Goal: Task Accomplishment & Management: Manage account settings

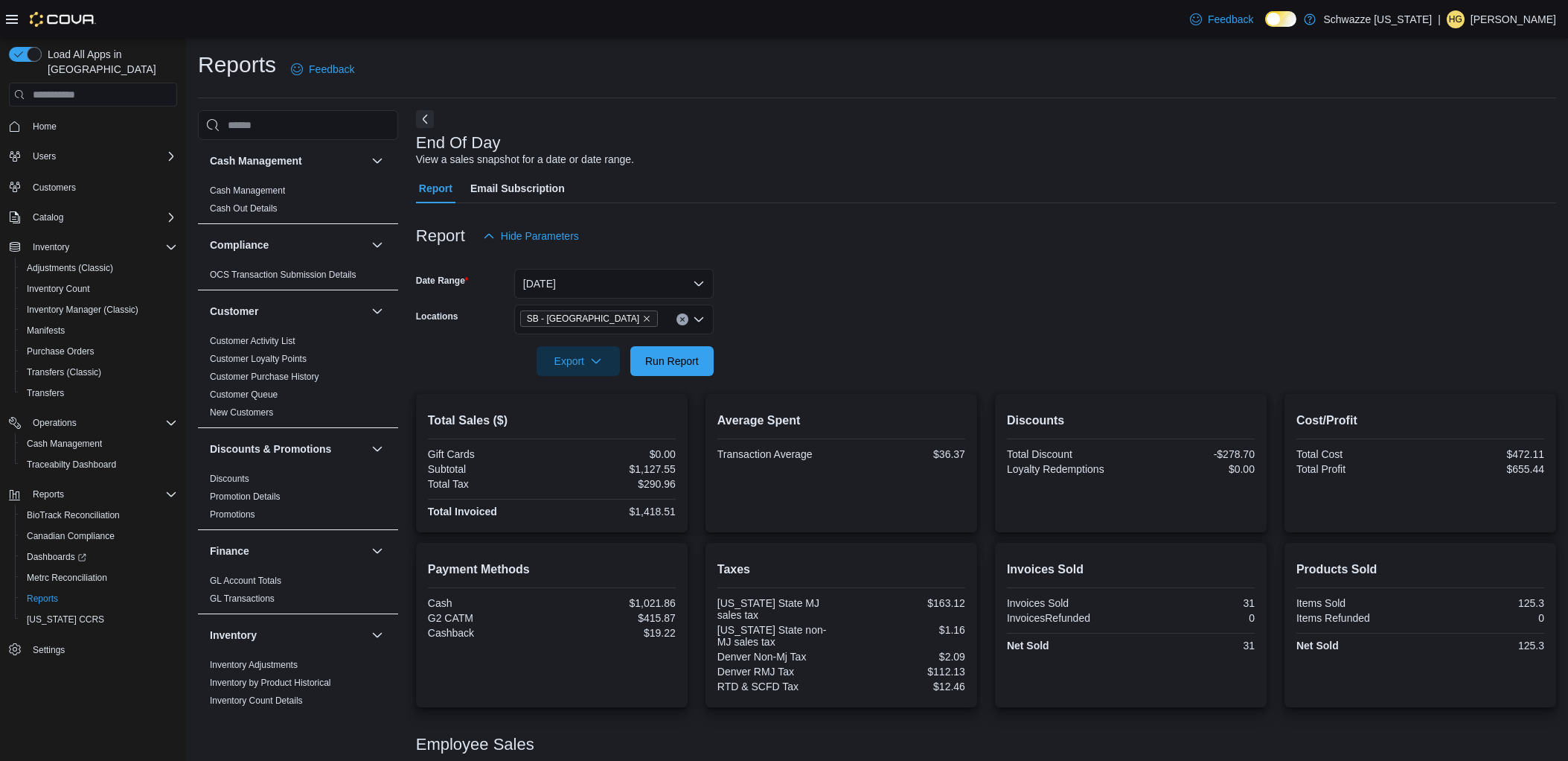
scroll to position [162, 0]
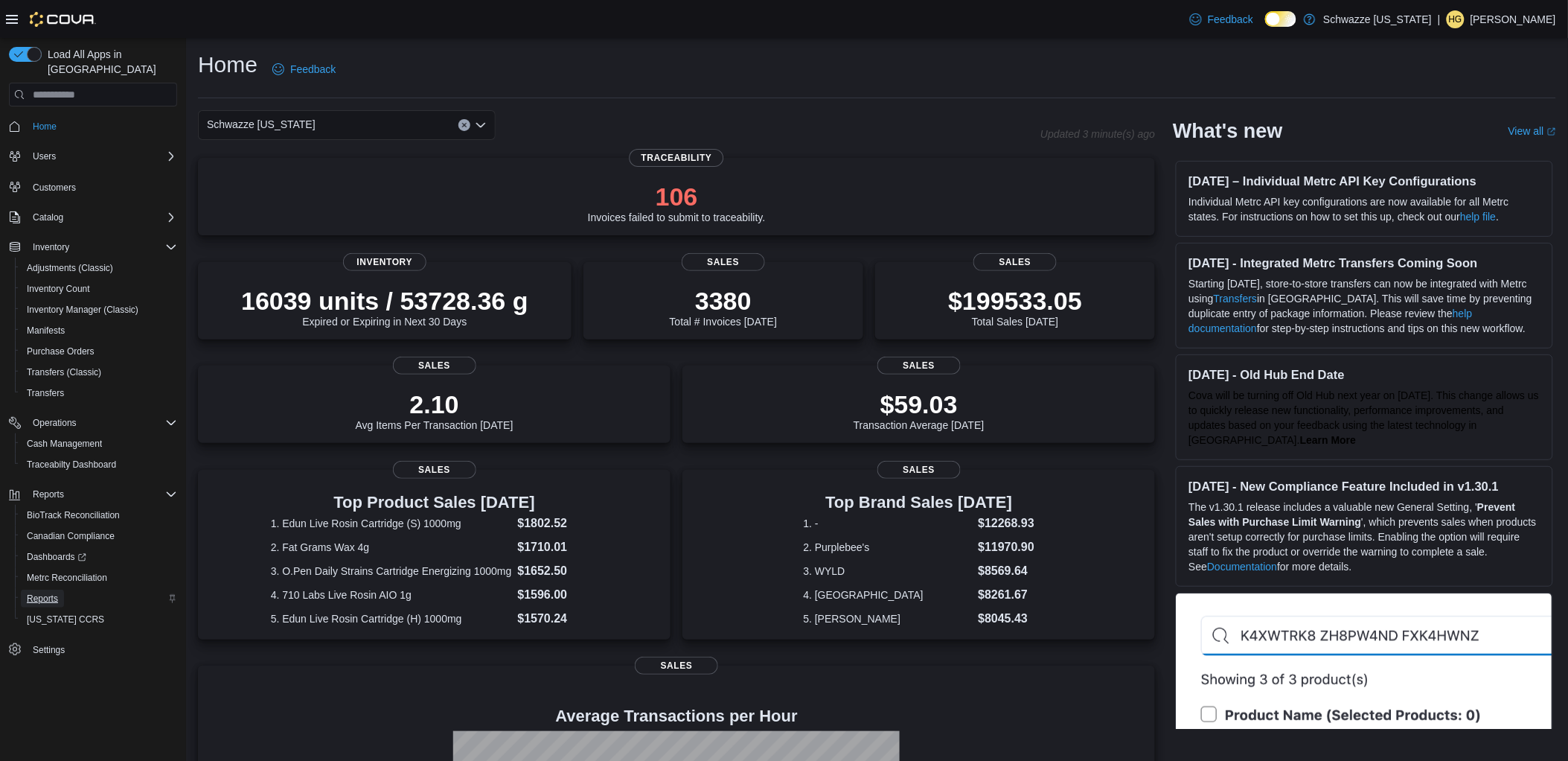
click at [53, 592] on span "Reports" at bounding box center [43, 598] width 32 height 12
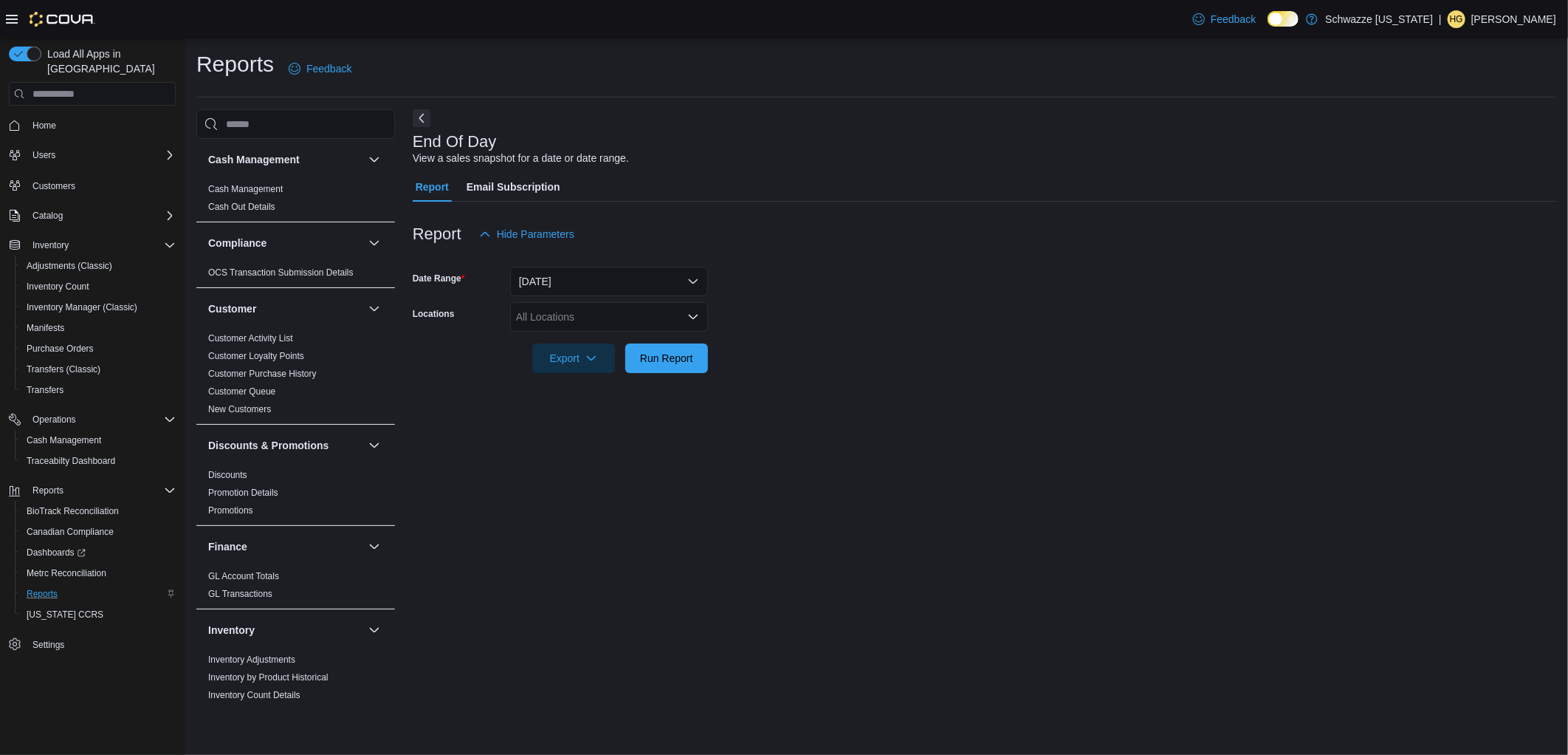
click at [598, 319] on div "All Locations" at bounding box center [608, 317] width 198 height 30
type input "**"
click at [643, 342] on div "SB - [GEOGRAPHIC_DATA]" at bounding box center [609, 342] width 180 height 15
click at [765, 304] on form "Date Range [DATE] Locations SB - [GEOGRAPHIC_DATA] Export Run Report" at bounding box center [985, 311] width 1143 height 124
click at [677, 365] on span "Run Report" at bounding box center [666, 358] width 65 height 30
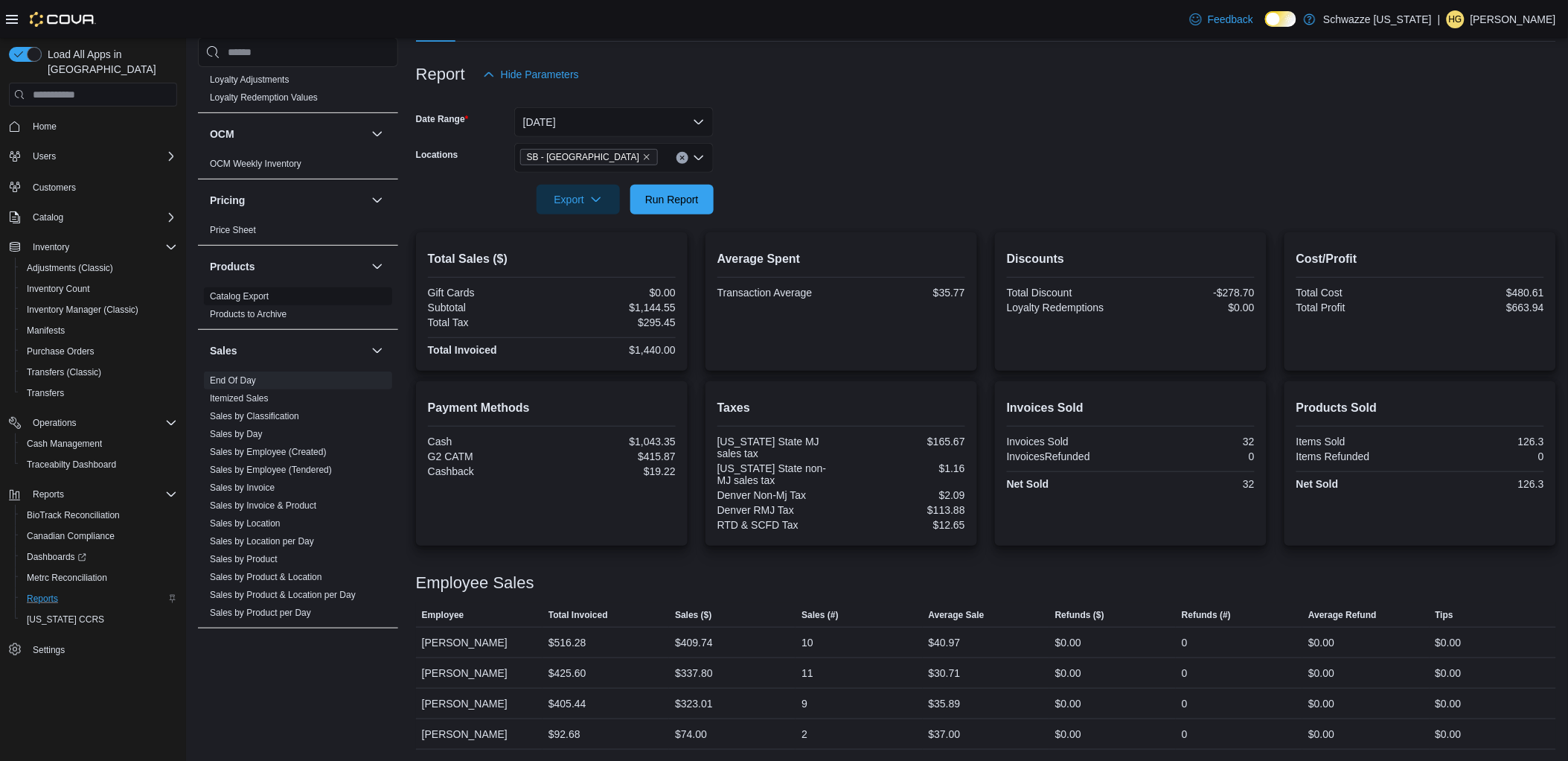
scroll to position [931, 0]
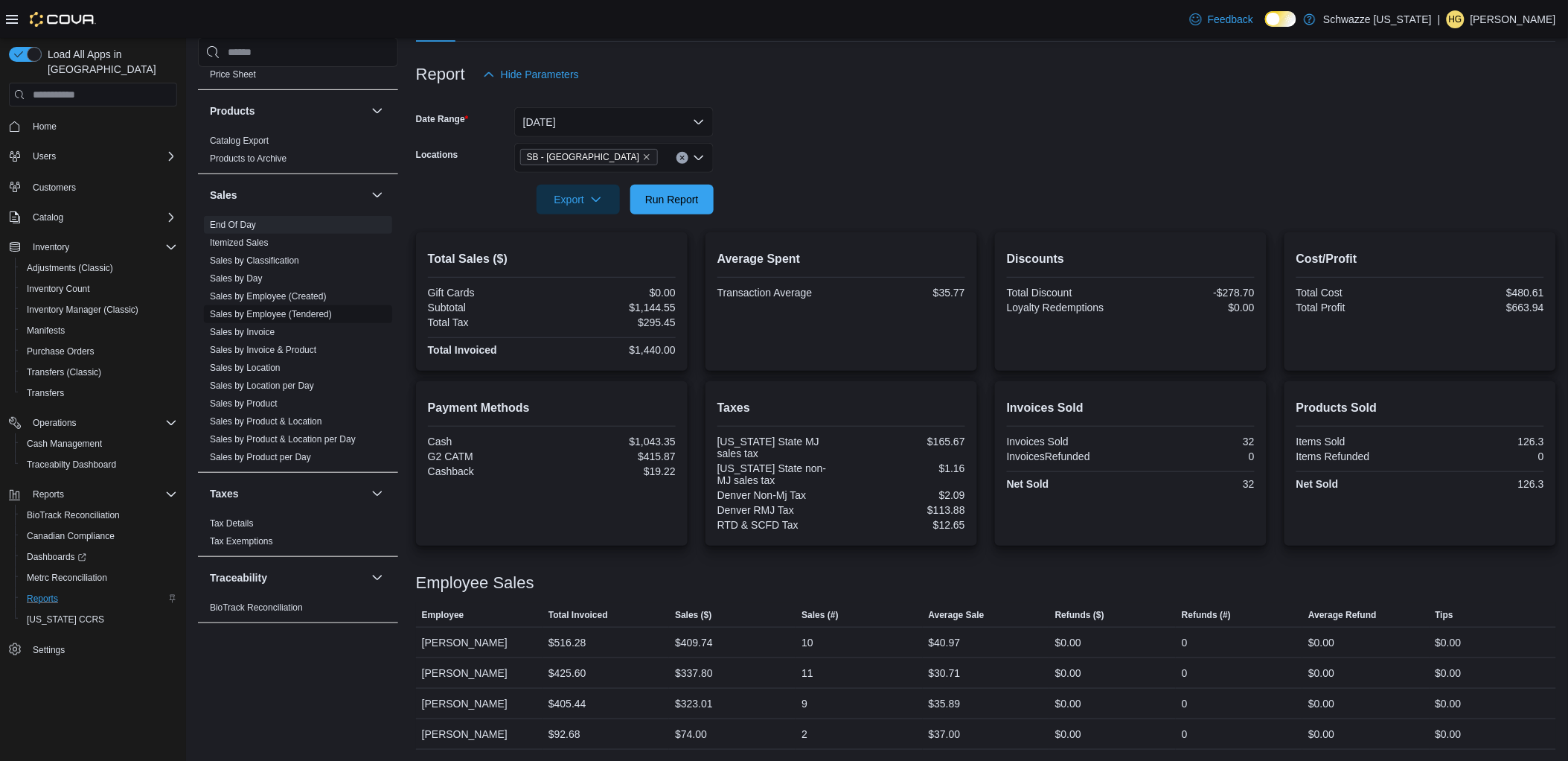
click at [274, 389] on link "Sales by Location per Day" at bounding box center [262, 385] width 104 height 10
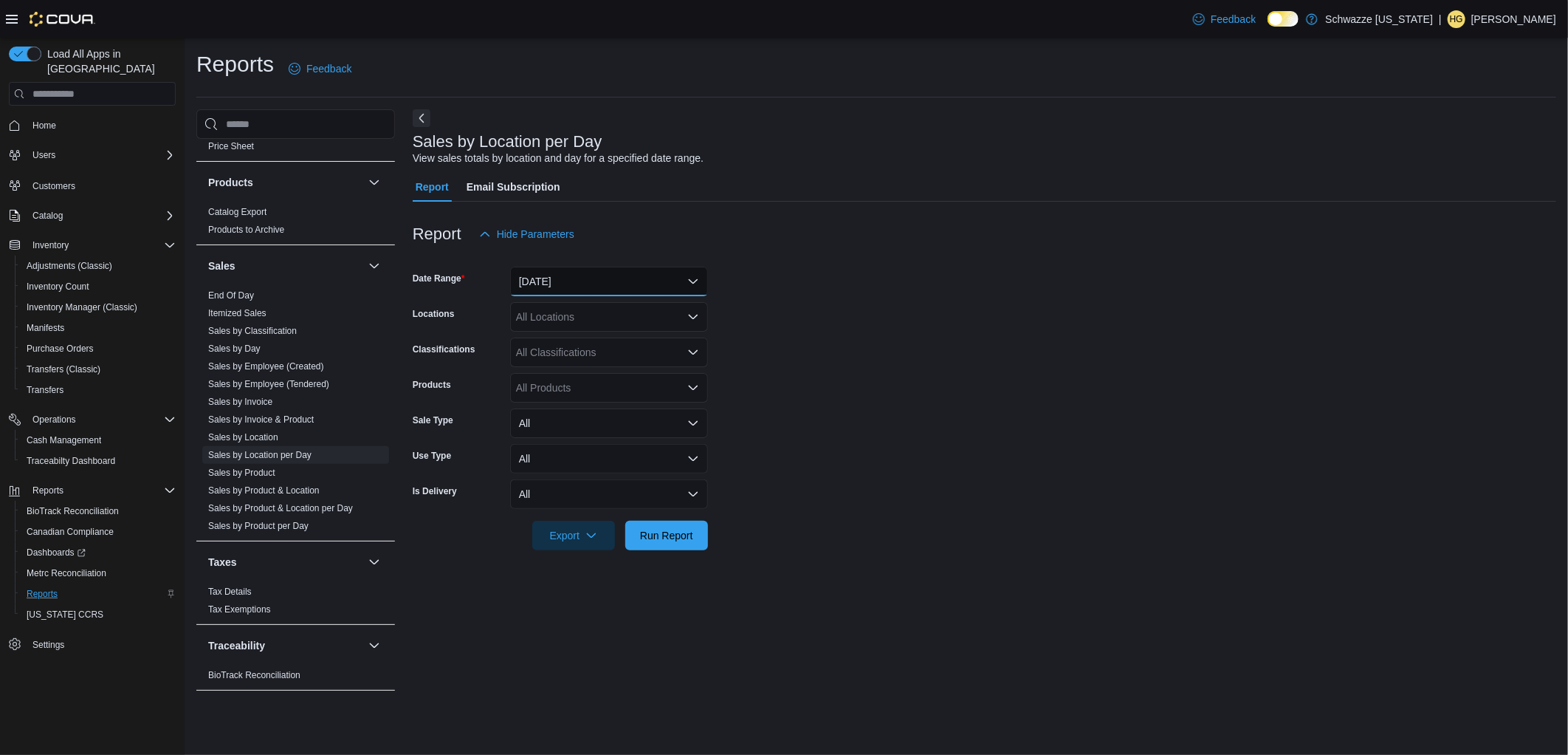
click at [616, 271] on button "[DATE]" at bounding box center [608, 282] width 198 height 30
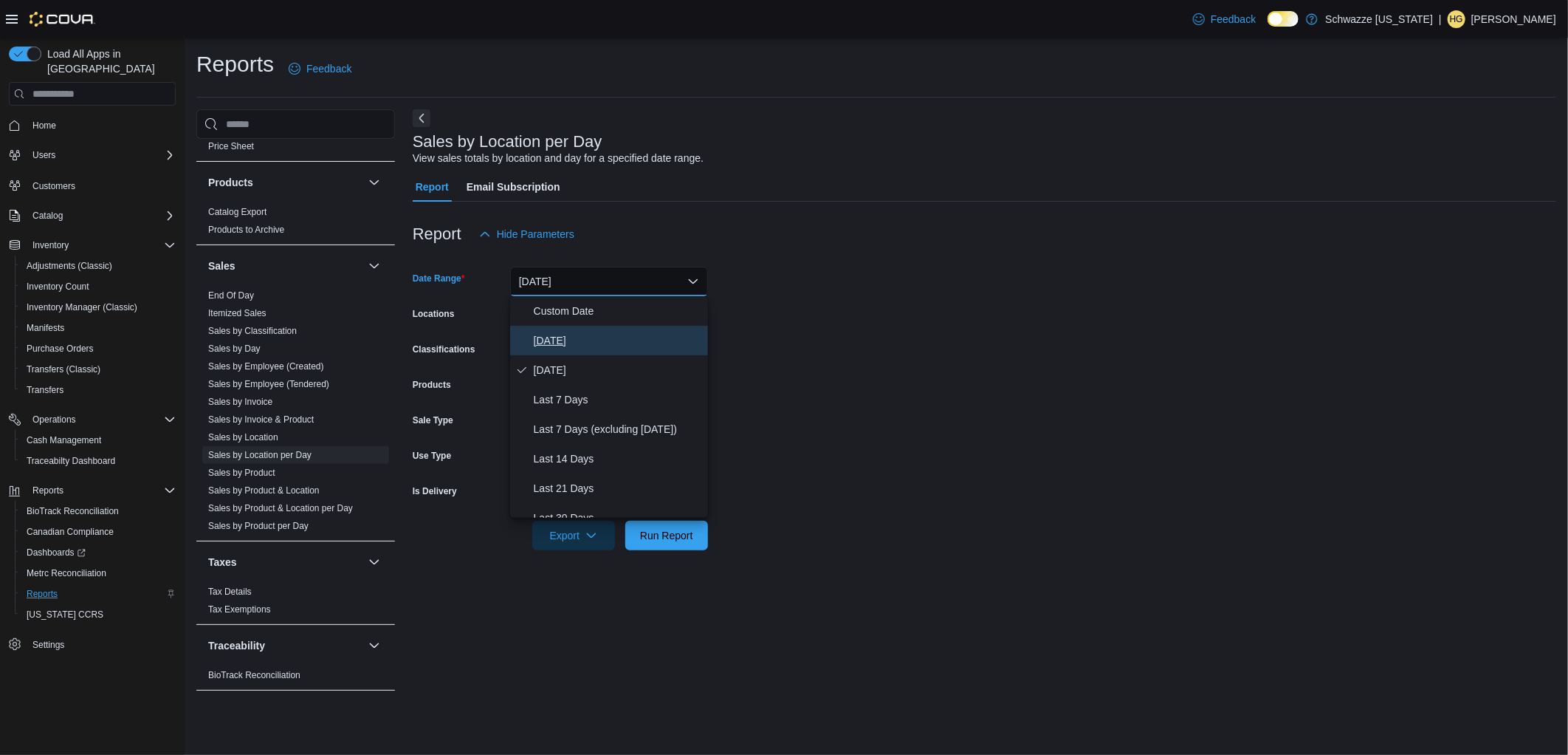
click at [602, 330] on button "[DATE]" at bounding box center [608, 340] width 198 height 30
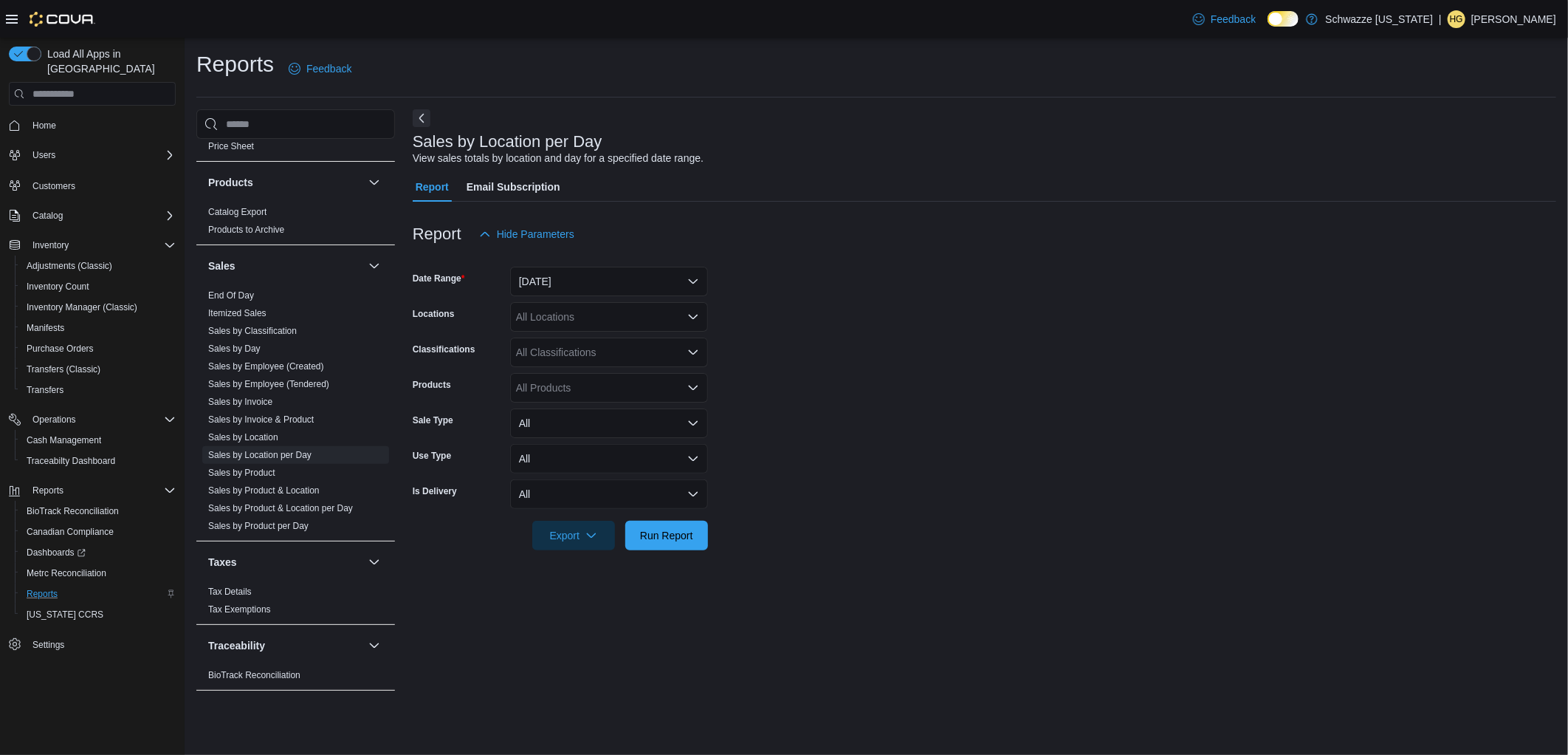
click at [596, 320] on div "All Locations" at bounding box center [608, 317] width 198 height 30
type input "**"
click at [608, 350] on button "SB - [GEOGRAPHIC_DATA]" at bounding box center [608, 342] width 198 height 21
click at [831, 331] on form "Date Range [DATE] Locations SB - [GEOGRAPHIC_DATA] Classifications All Classifi…" at bounding box center [985, 399] width 1143 height 301
click at [687, 547] on span "Run Report" at bounding box center [666, 535] width 65 height 30
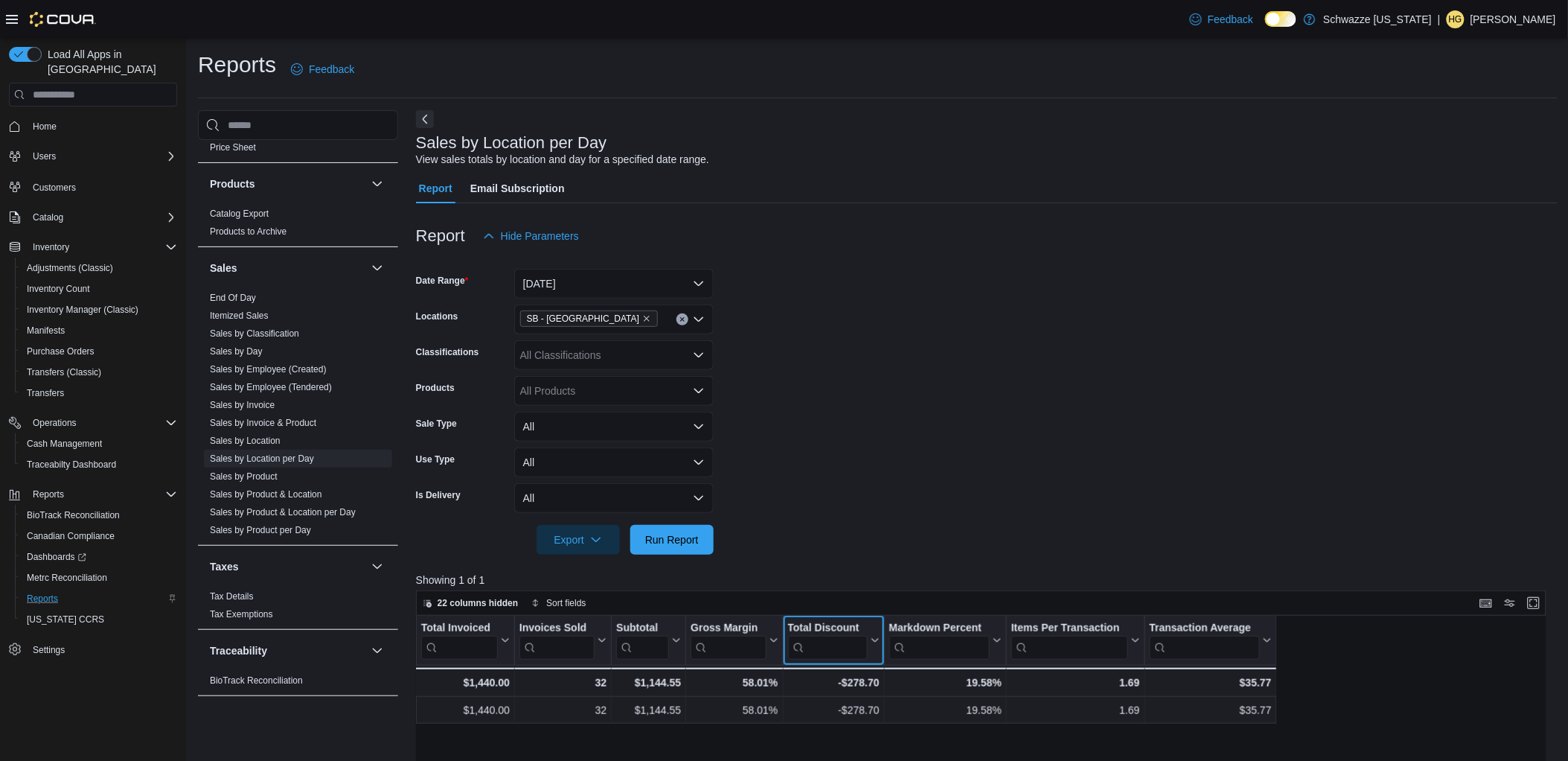
drag, startPoint x: 863, startPoint y: 621, endPoint x: 1283, endPoint y: 631, distance: 420.1
drag, startPoint x: 844, startPoint y: 623, endPoint x: 888, endPoint y: 623, distance: 44.0
click at [884, 623] on div "Total Discount Click to view column header actions" at bounding box center [833, 640] width 101 height 50
click at [872, 636] on icon at bounding box center [873, 640] width 12 height 9
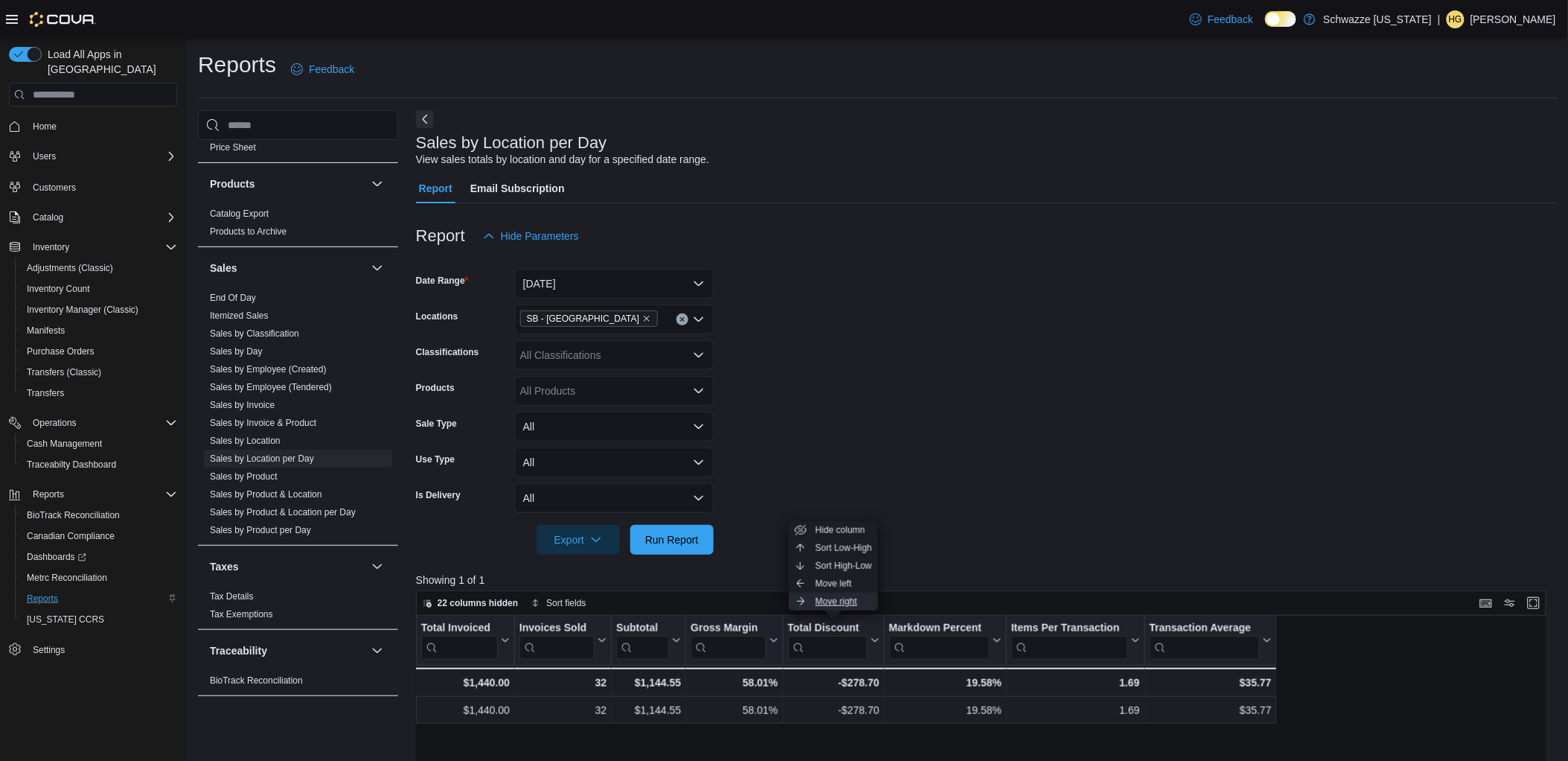
click at [829, 604] on span "Move right" at bounding box center [836, 601] width 42 height 12
click at [992, 650] on button "Total Discount" at bounding box center [955, 640] width 91 height 38
click at [967, 602] on span "Move right" at bounding box center [958, 601] width 42 height 12
click at [1134, 643] on icon at bounding box center [1133, 640] width 12 height 9
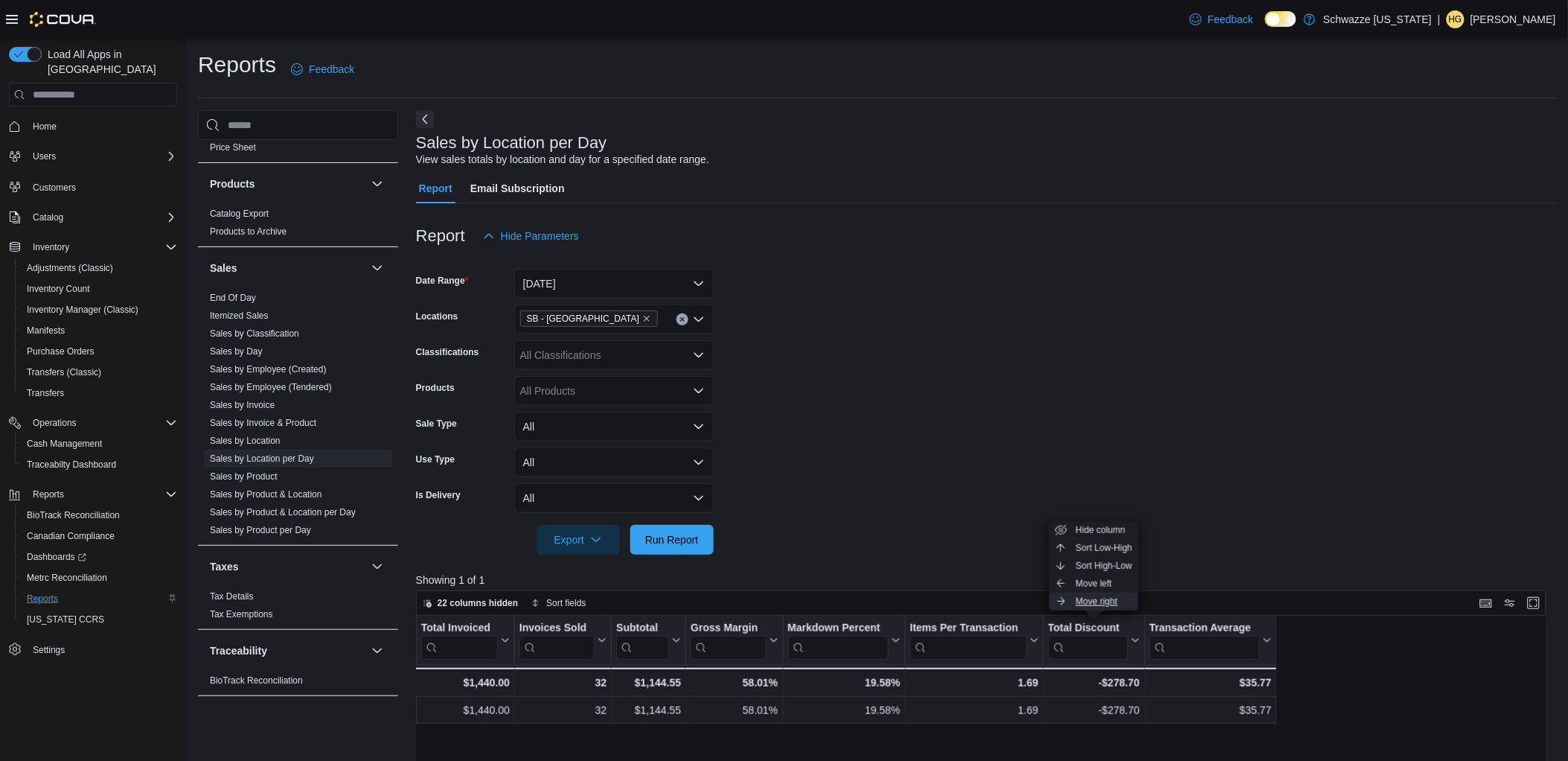
click at [1110, 598] on span "Move right" at bounding box center [1097, 601] width 42 height 12
click at [1229, 442] on form "Date Range [DATE] Locations SB - [GEOGRAPHIC_DATA] Classifications All Classifi…" at bounding box center [987, 402] width 1142 height 304
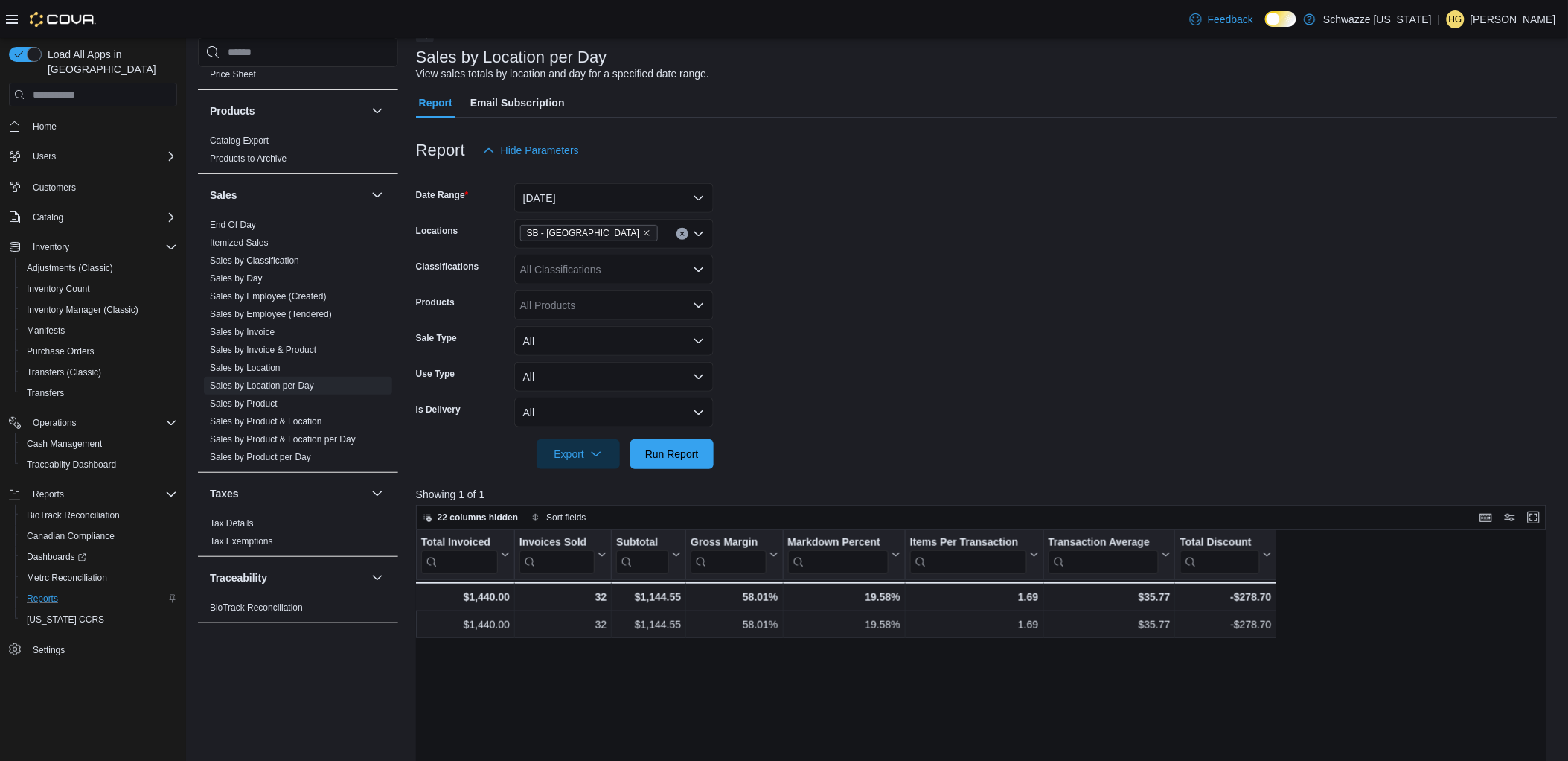
scroll to position [166, 0]
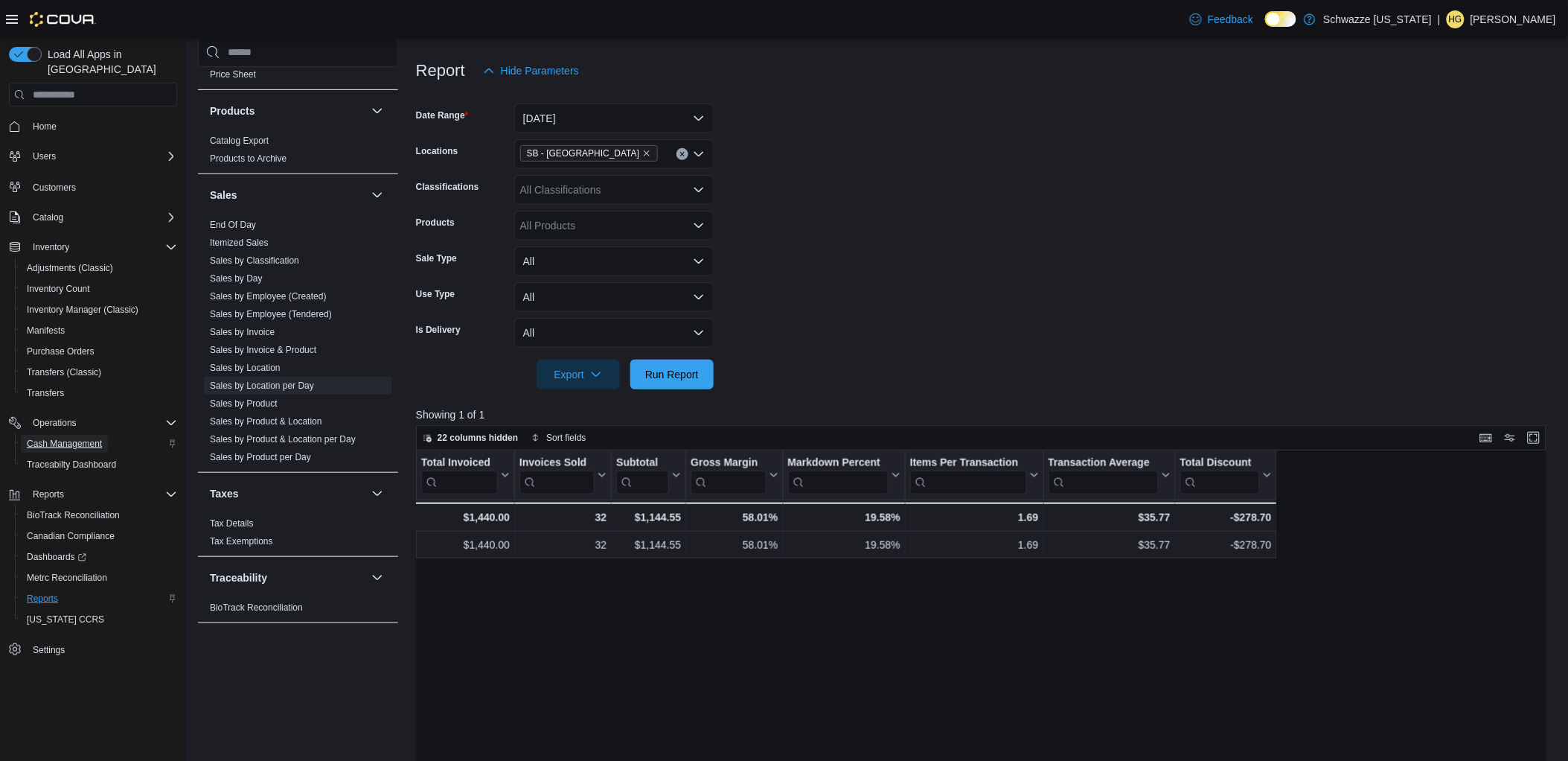
click at [80, 435] on span "Cash Management" at bounding box center [64, 443] width 75 height 18
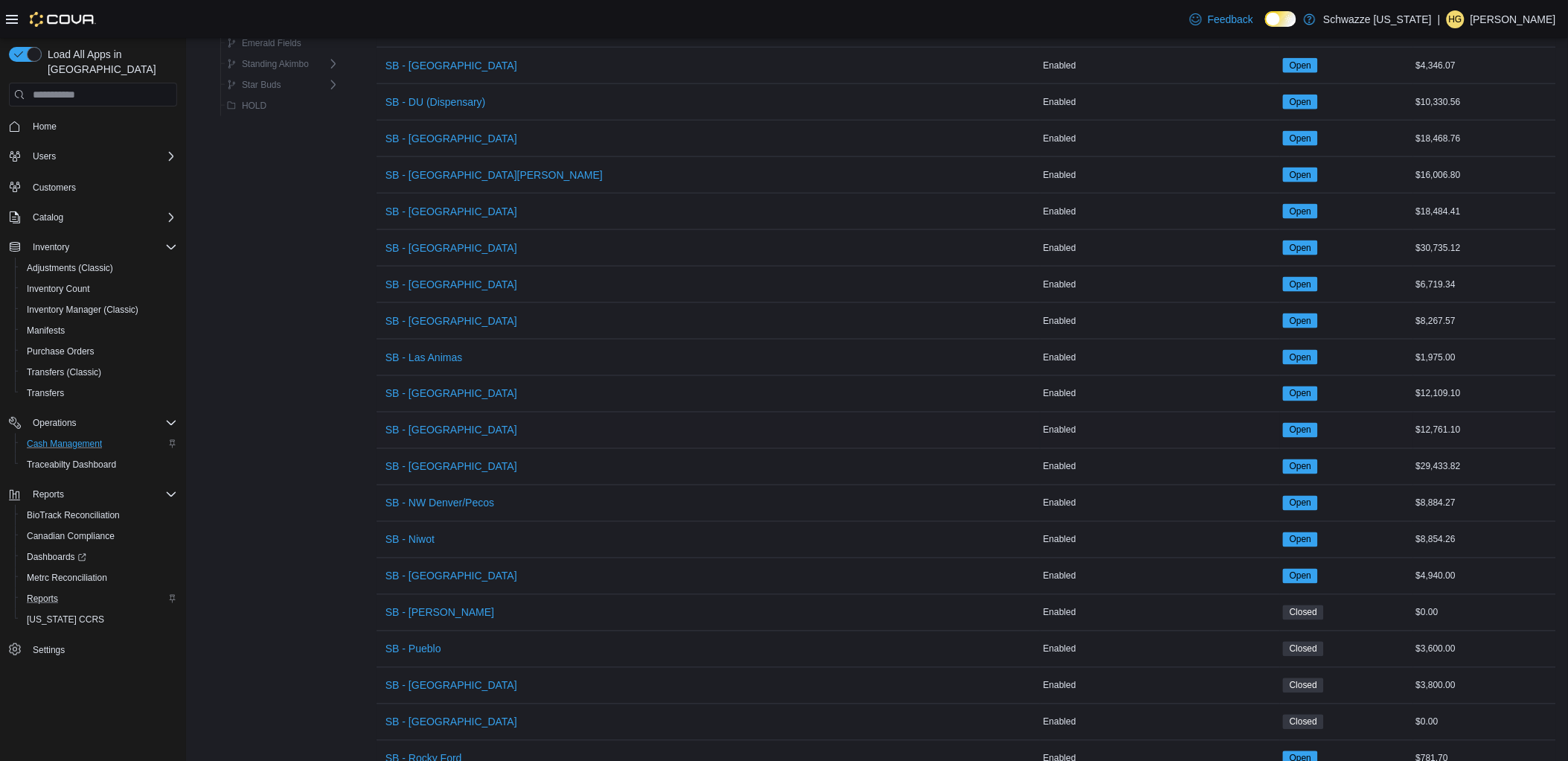
scroll to position [675, 0]
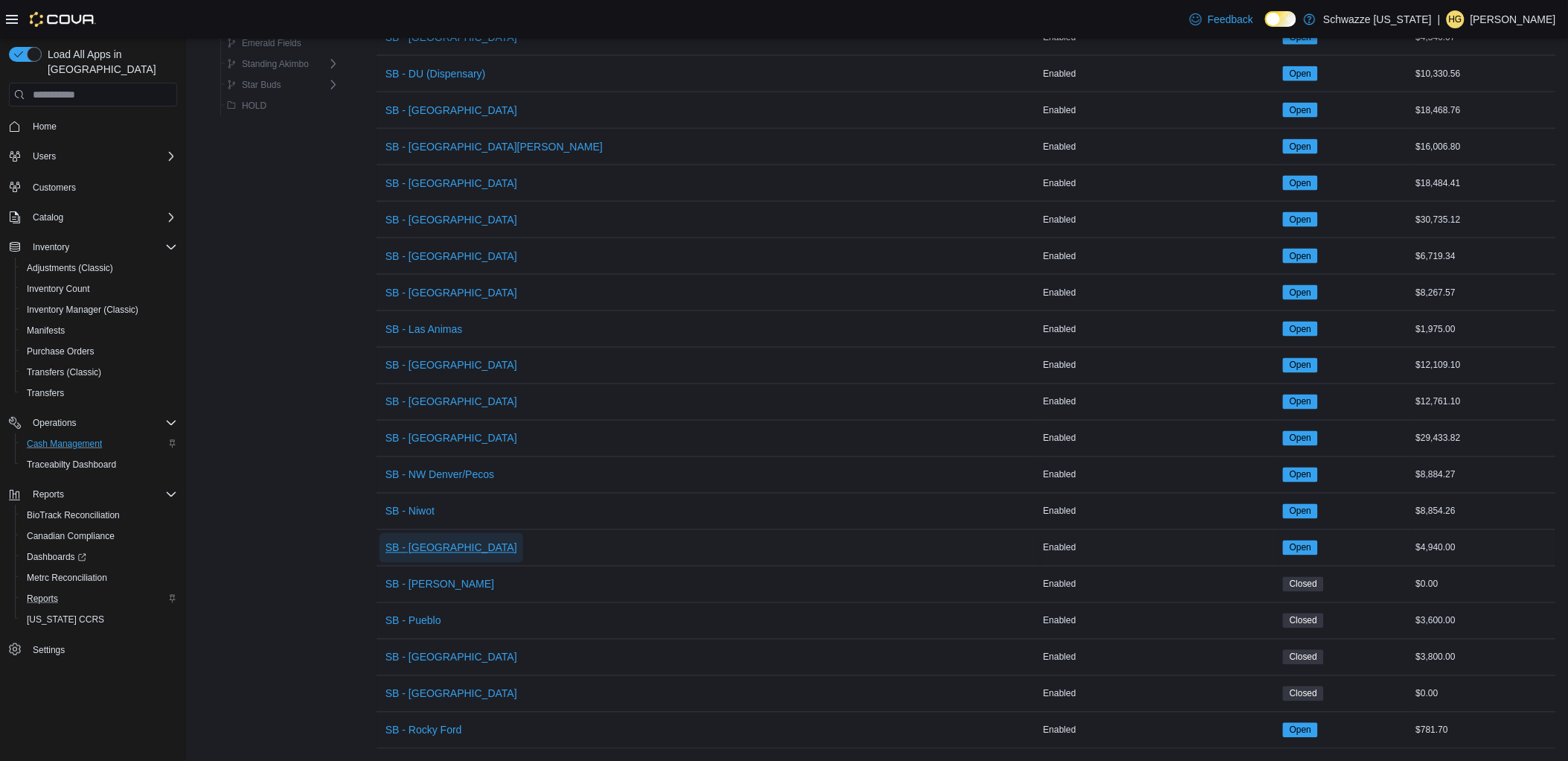
click at [434, 540] on span "SB - [GEOGRAPHIC_DATA]" at bounding box center [451, 547] width 132 height 15
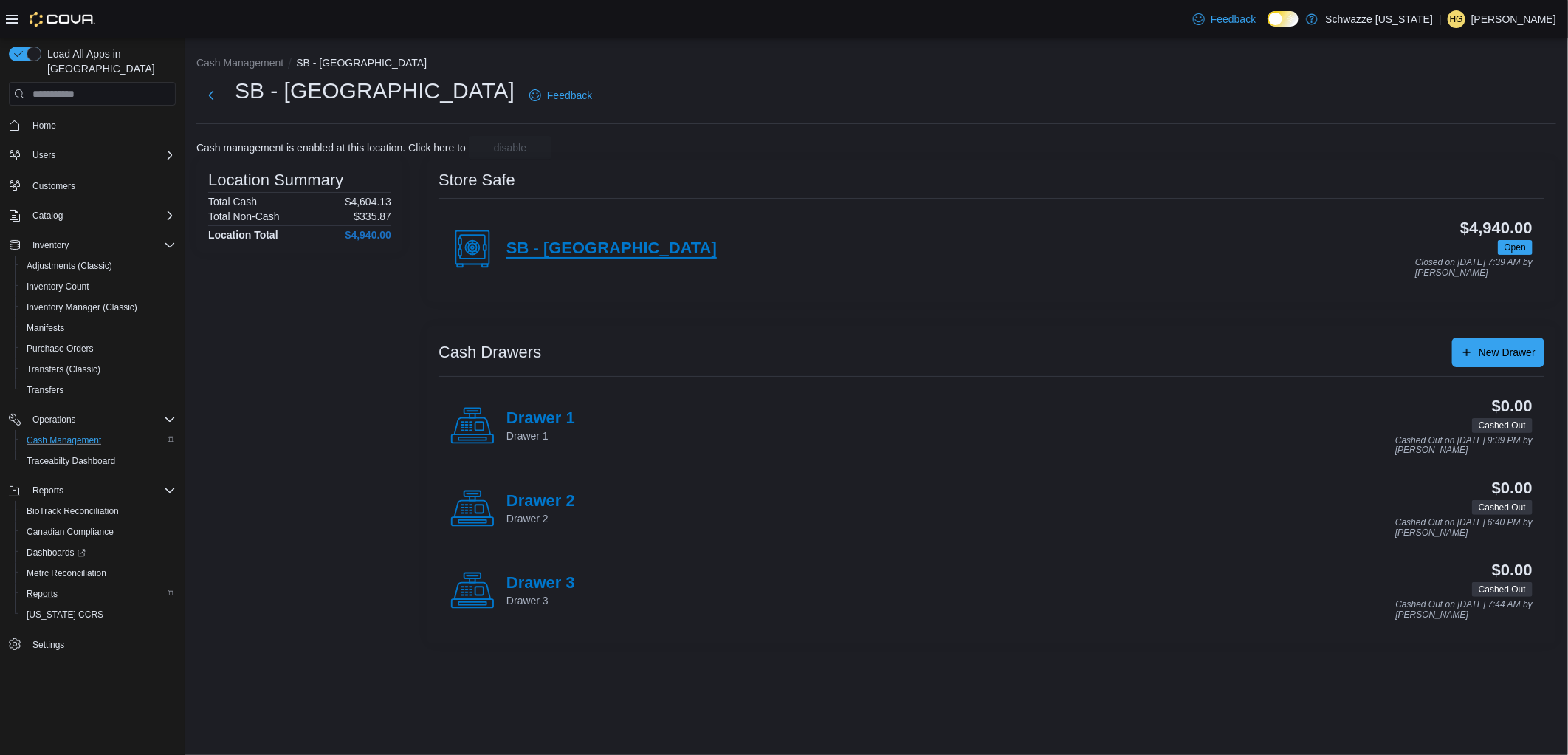
click at [624, 240] on h4 "SB - [GEOGRAPHIC_DATA]" at bounding box center [612, 249] width 210 height 20
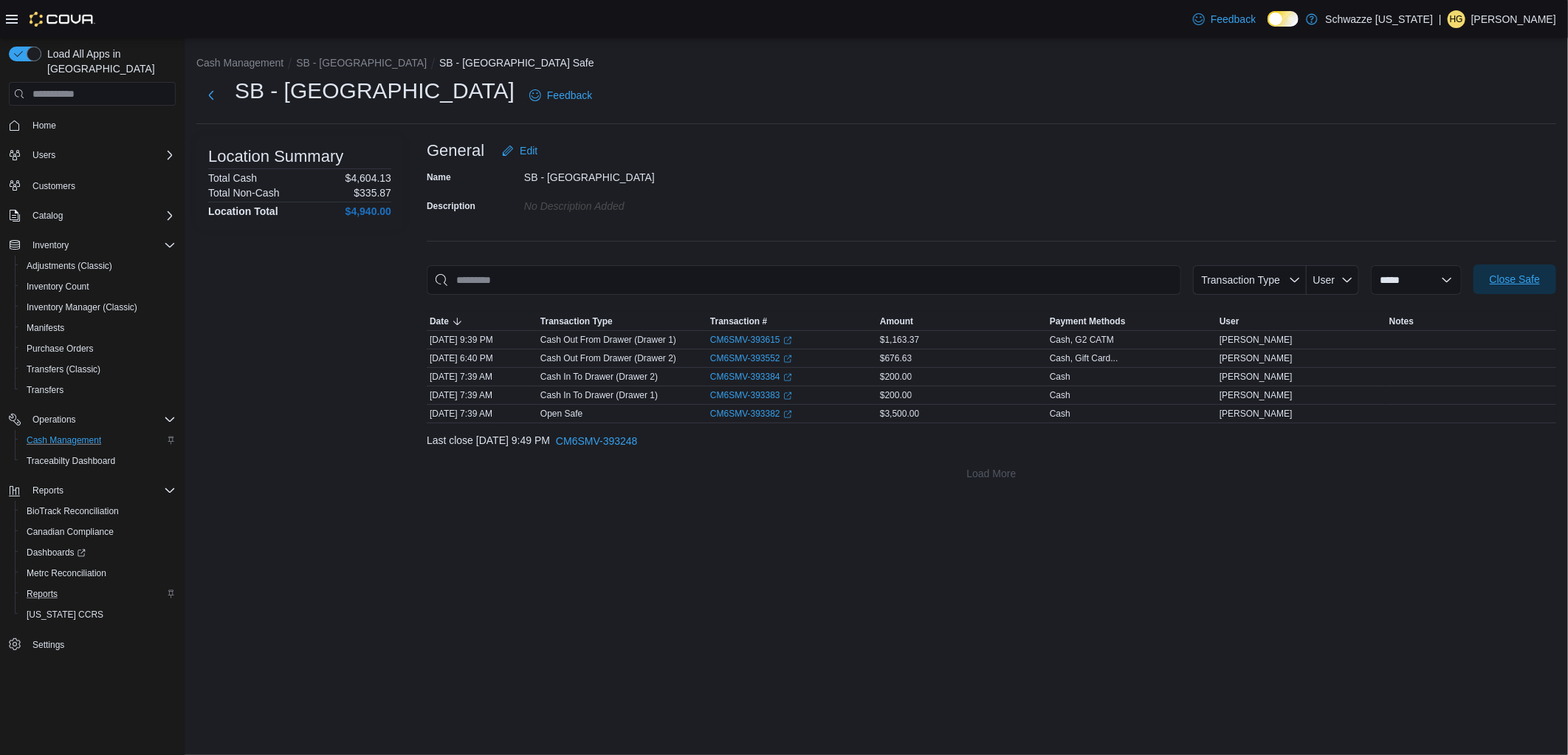
click at [1522, 274] on span "Close Safe" at bounding box center [1515, 279] width 50 height 15
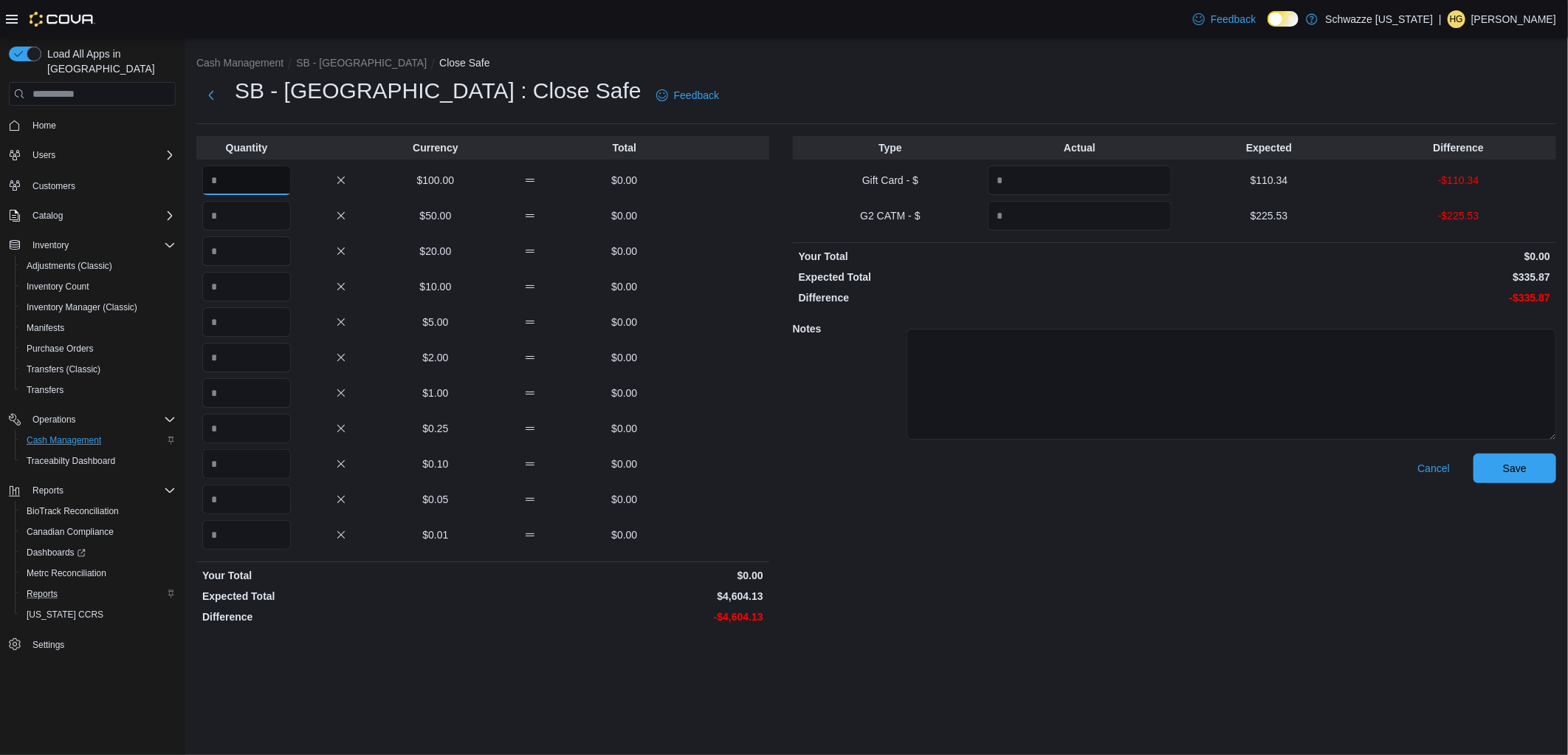
click at [223, 189] on input "Quantity" at bounding box center [246, 180] width 88 height 30
type input "**"
click at [229, 397] on input "Quantity" at bounding box center [246, 393] width 88 height 30
type input "****"
click at [248, 530] on input "Quantity" at bounding box center [246, 535] width 88 height 30
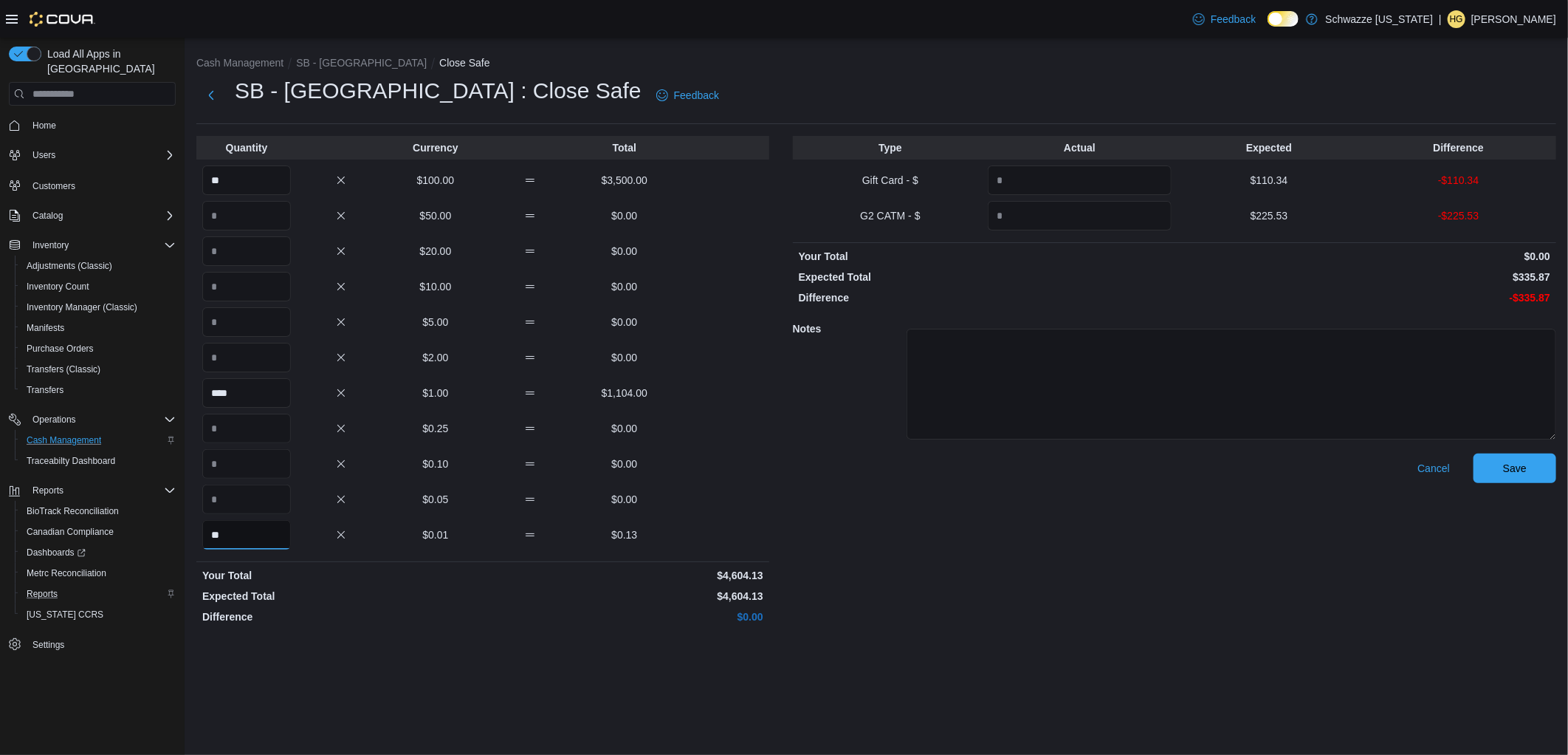
type input "**"
click at [1113, 179] on input "Quantity" at bounding box center [1079, 180] width 184 height 30
type input "******"
click at [1111, 218] on input "Quantity" at bounding box center [1079, 216] width 184 height 30
type input "******"
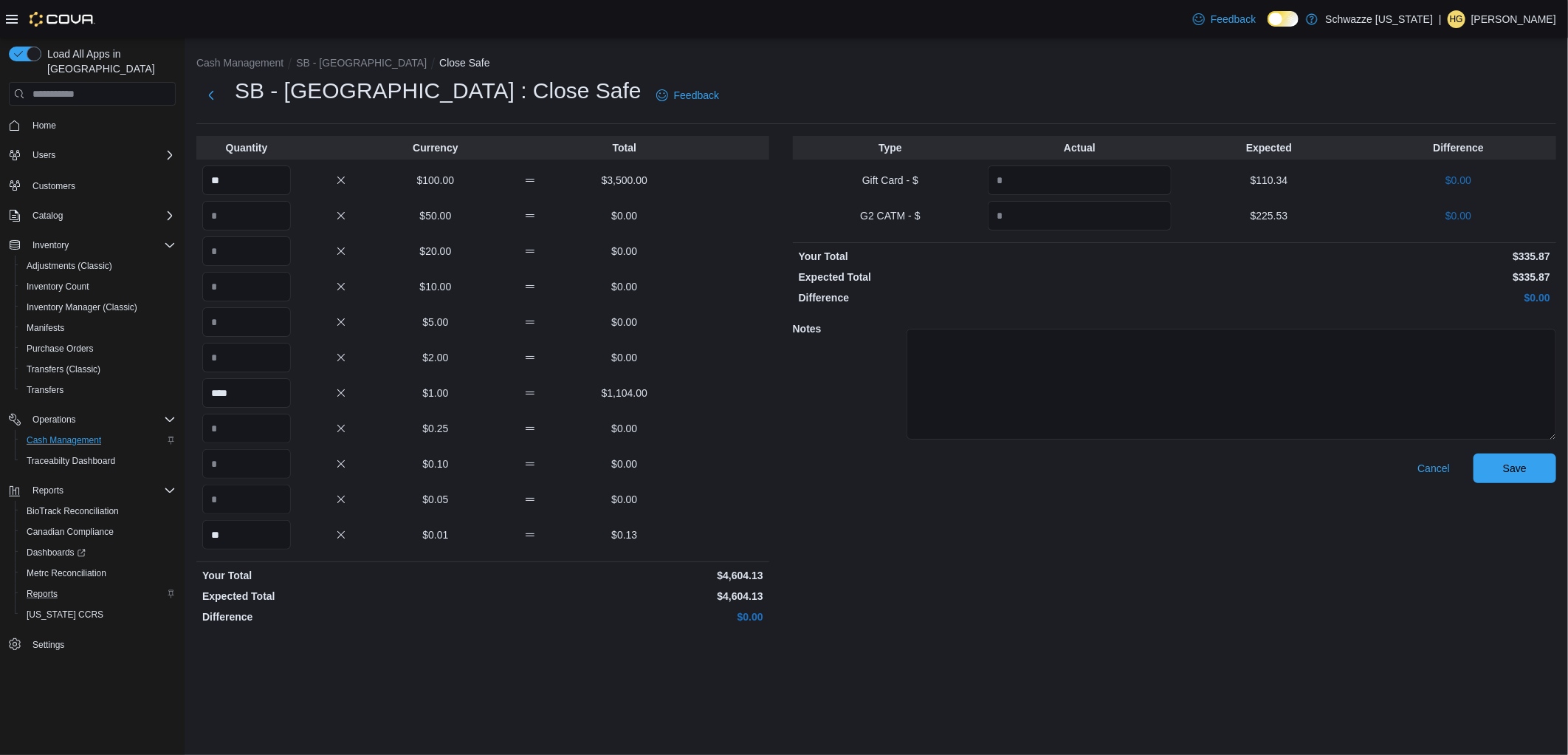
click at [1396, 311] on div "Notes" at bounding box center [1175, 382] width 763 height 142
click at [1501, 462] on span "Save" at bounding box center [1514, 468] width 65 height 30
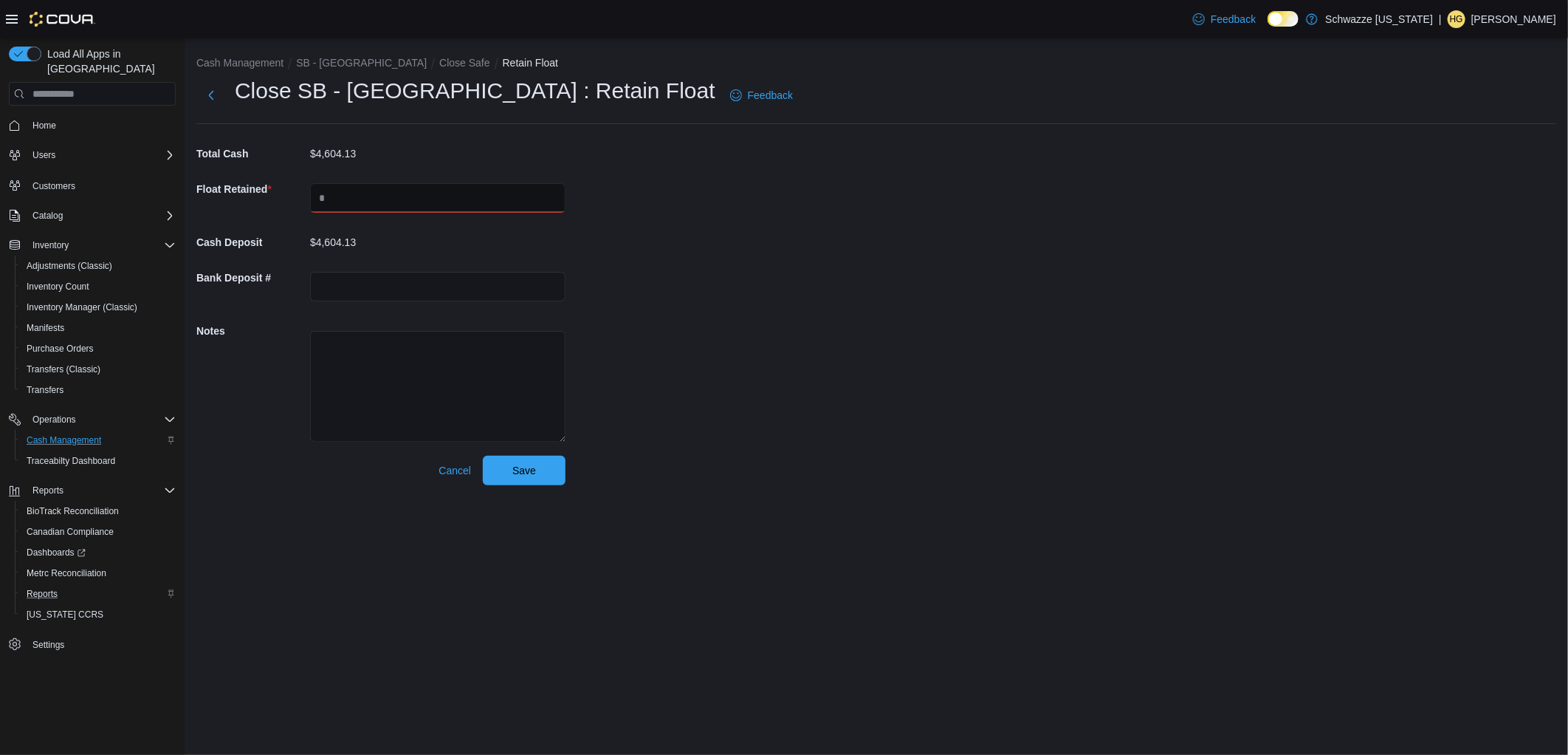
click at [358, 202] on input "text" at bounding box center [437, 198] width 256 height 30
type input "****"
click at [711, 275] on div "Cash Management SB - [GEOGRAPHIC_DATA] Close Safe Retain Float Close SB - [GEOG…" at bounding box center [876, 267] width 1383 height 459
click at [740, 412] on div "Cash Management SB - [GEOGRAPHIC_DATA] Close Safe Retain Float Close SB - [GEOG…" at bounding box center [876, 267] width 1383 height 459
click at [544, 468] on span "Save" at bounding box center [524, 469] width 65 height 30
